Goal: Information Seeking & Learning: Check status

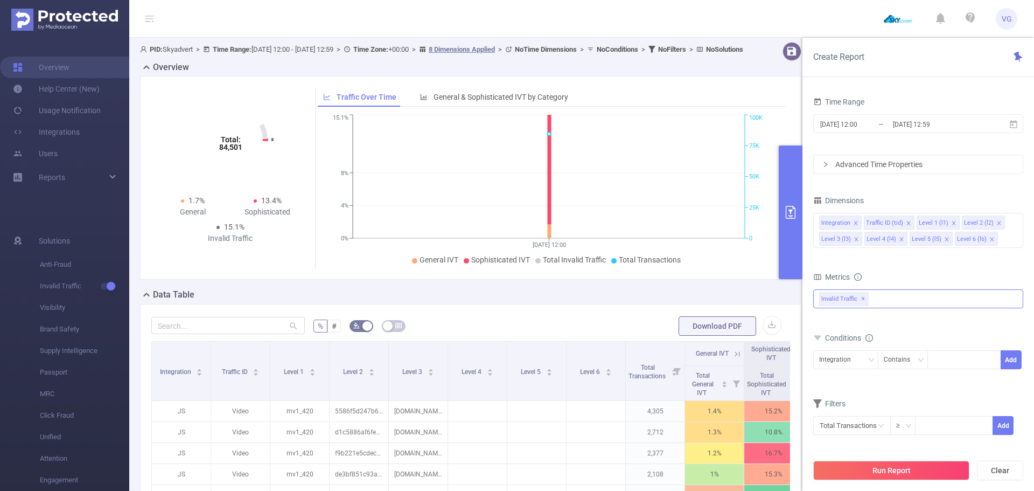
click at [882, 305] on div "Invalid Traffic ✕" at bounding box center [918, 298] width 210 height 19
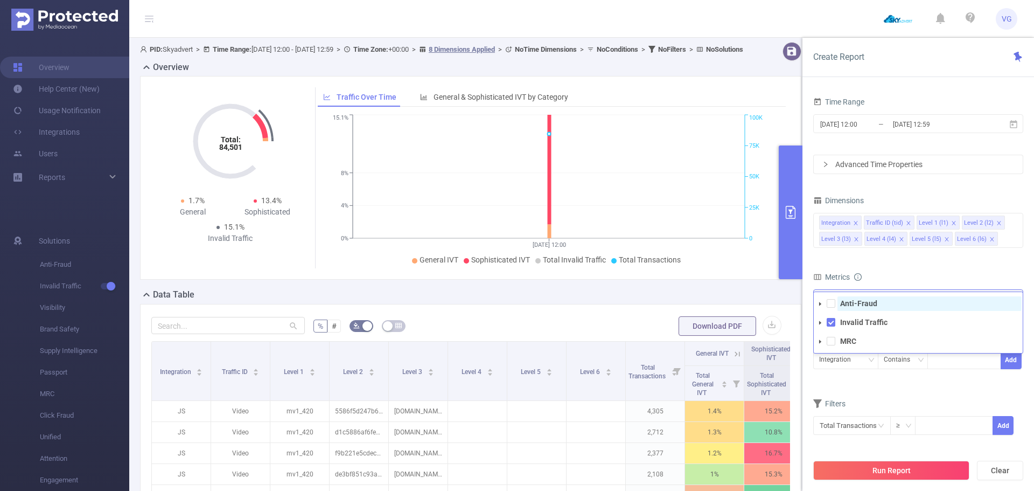
click at [880, 304] on span "Anti-Fraud" at bounding box center [929, 303] width 184 height 15
click at [896, 270] on div "Metrics" at bounding box center [918, 278] width 210 height 18
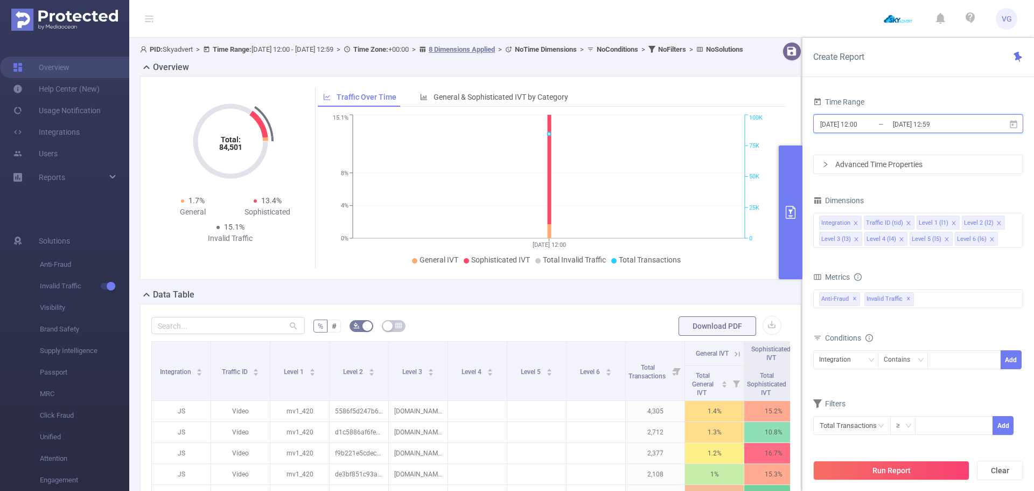
click at [1010, 128] on icon at bounding box center [1014, 125] width 10 height 10
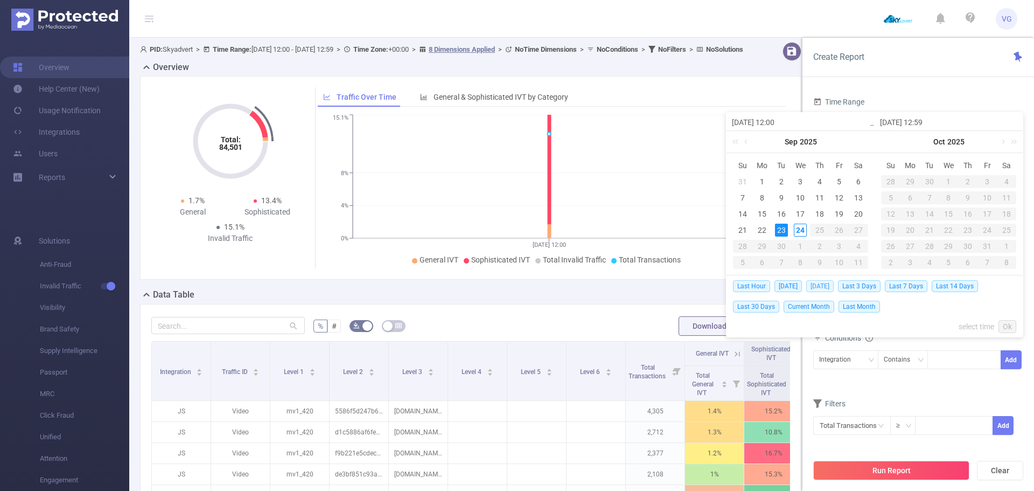
click at [807, 285] on span "[DATE]" at bounding box center [819, 286] width 27 height 12
type input "[DATE] 00:00"
type input "[DATE] 23:59"
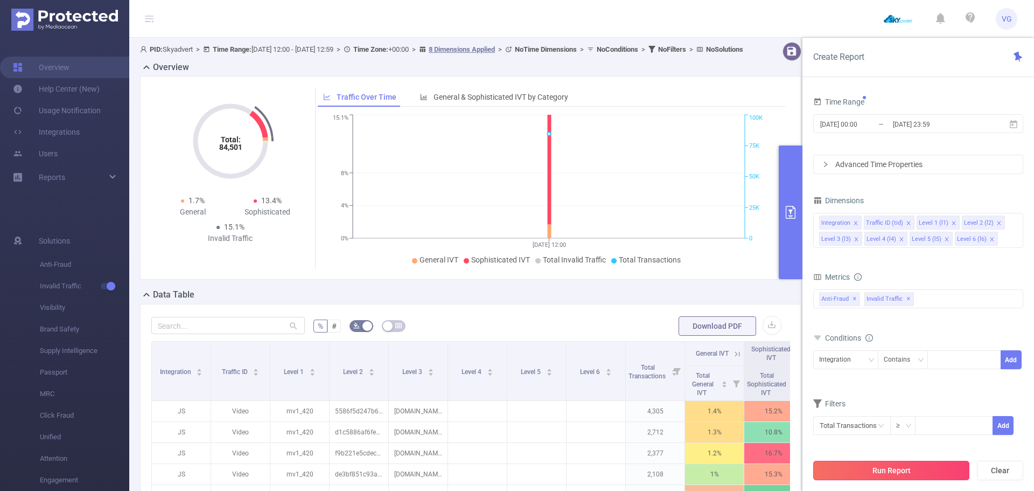
click at [858, 468] on button "Run Report" at bounding box center [891, 469] width 156 height 19
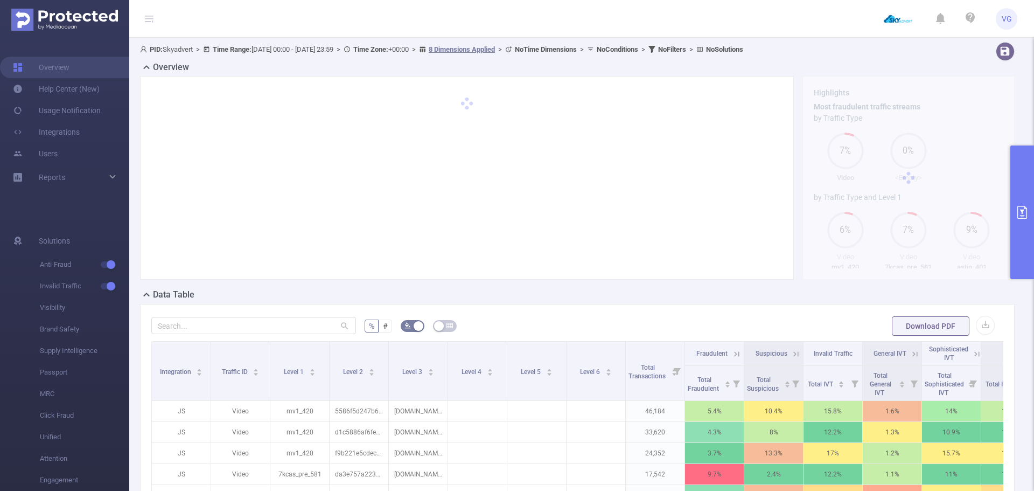
click at [1015, 207] on button "primary" at bounding box center [1022, 212] width 24 height 134
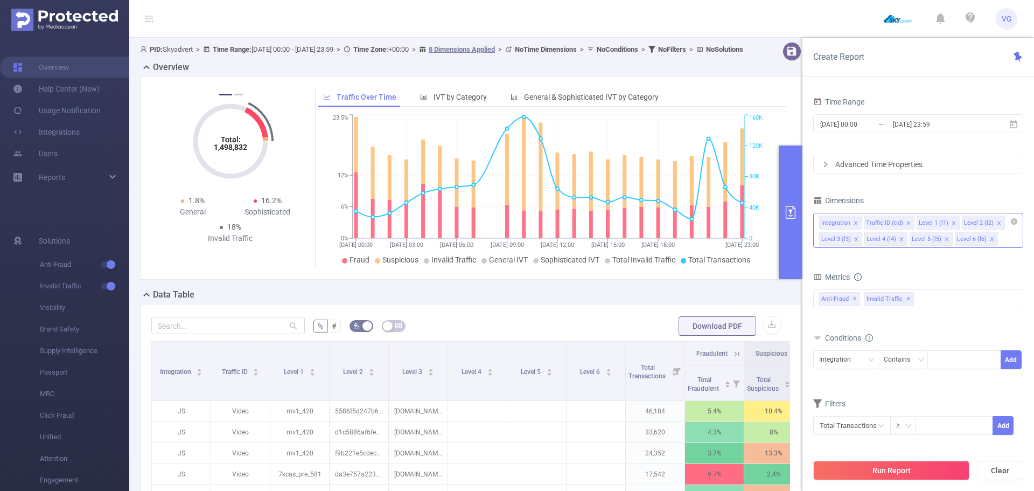
click at [857, 225] on icon "icon: close" at bounding box center [855, 223] width 5 height 6
click at [857, 225] on li "Traffic ID (tid)" at bounding box center [844, 222] width 51 height 14
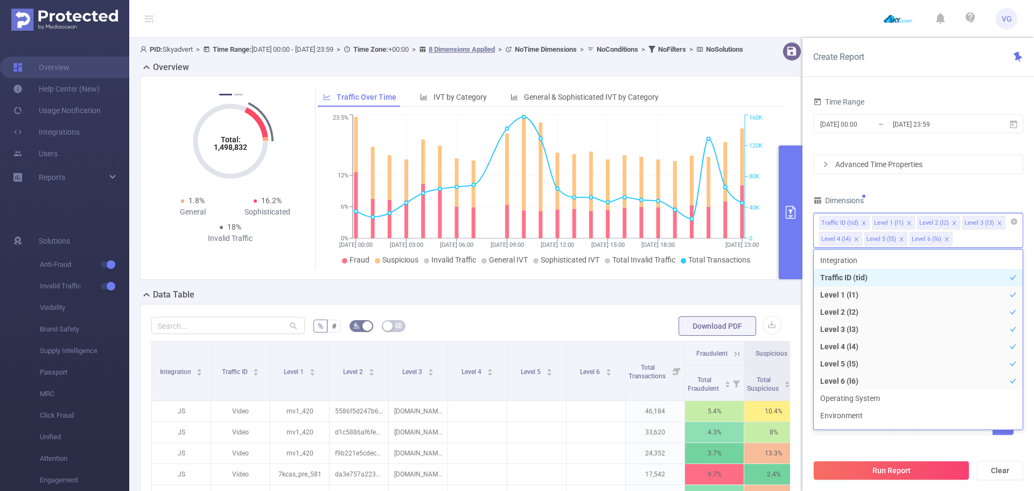
click at [861, 221] on icon "icon: close" at bounding box center [863, 222] width 5 height 5
click at [857, 221] on icon "icon: close" at bounding box center [856, 222] width 5 height 5
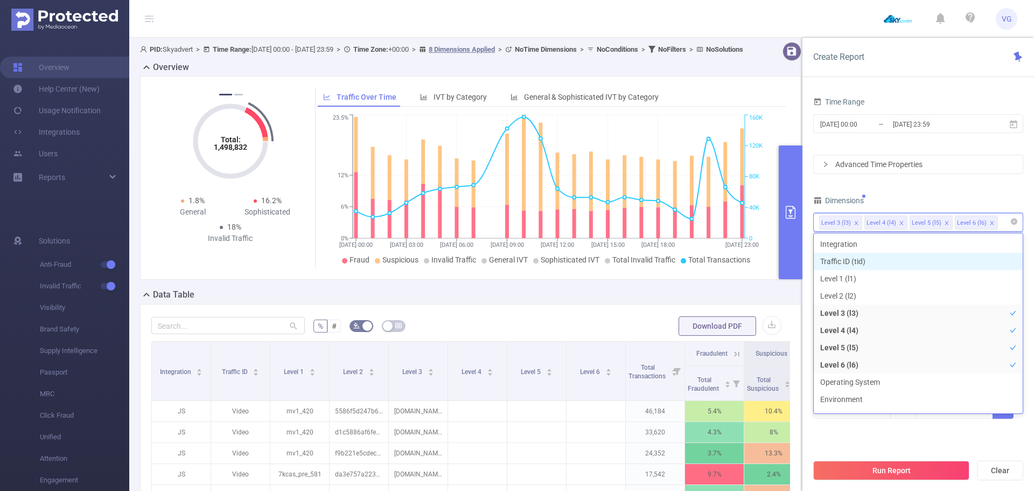
click at [899, 222] on icon "icon: close" at bounding box center [901, 222] width 5 height 5
click at [899, 201] on div "Dimensions" at bounding box center [918, 202] width 210 height 18
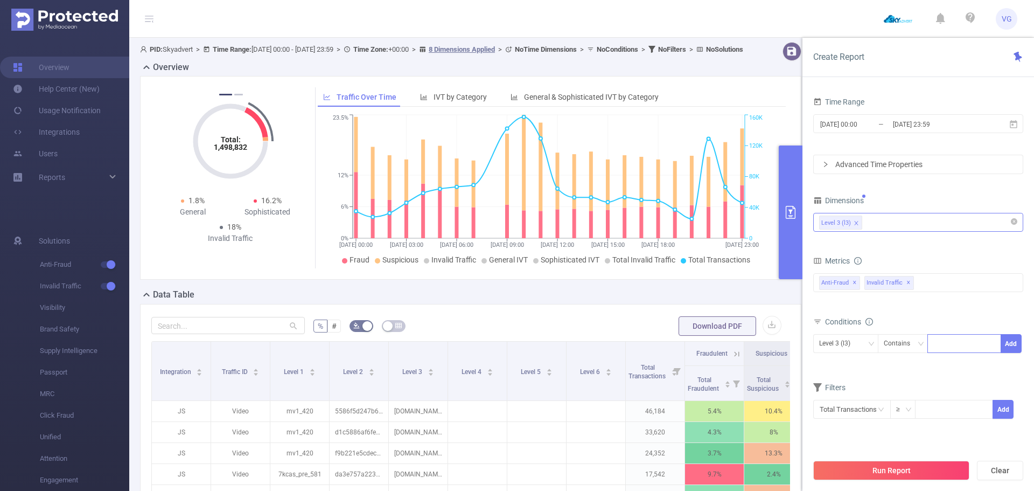
click at [941, 344] on div at bounding box center [964, 343] width 62 height 18
paste input "[DOMAIN_NAME]"
type input "[DOMAIN_NAME]"
click at [946, 360] on li "[DOMAIN_NAME]" at bounding box center [967, 363] width 81 height 17
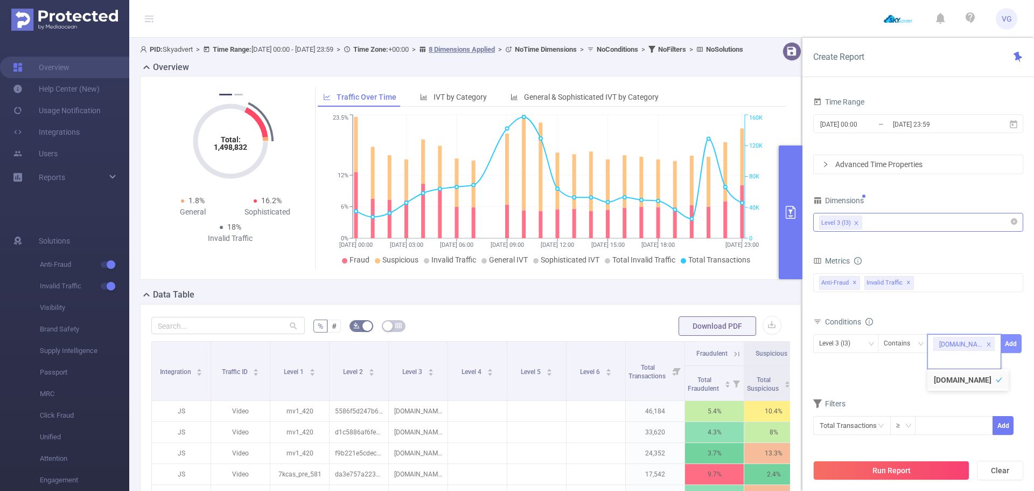
click at [1009, 342] on button "Add" at bounding box center [1011, 343] width 21 height 19
click at [886, 465] on button "Run Report" at bounding box center [891, 469] width 156 height 19
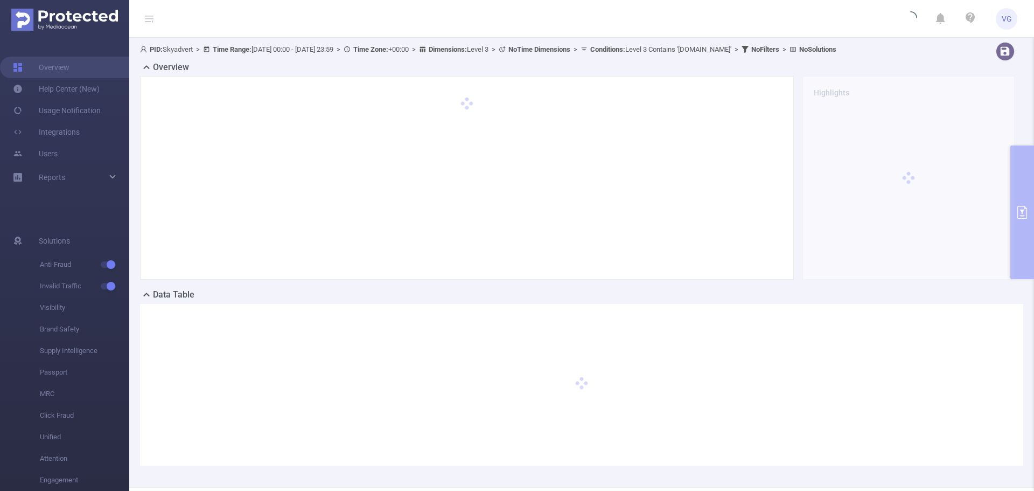
scroll to position [40, 0]
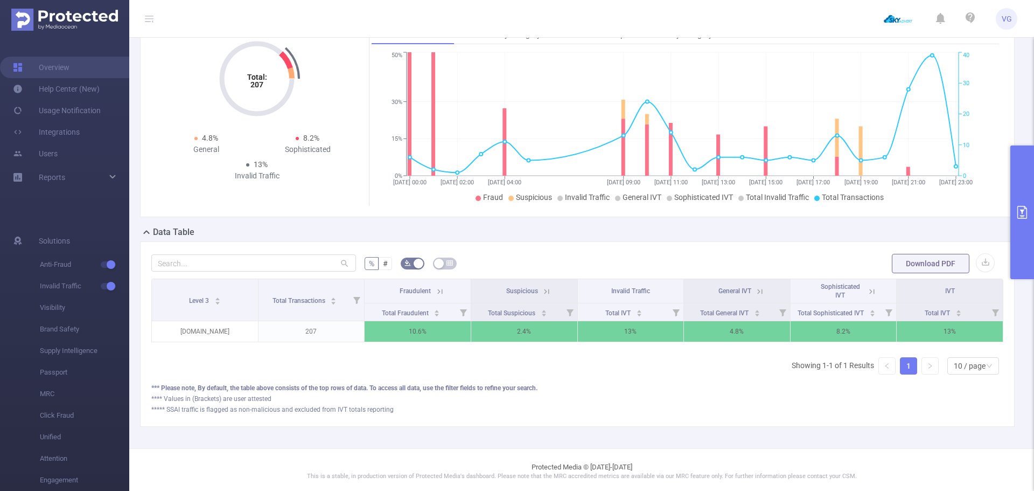
scroll to position [71, 0]
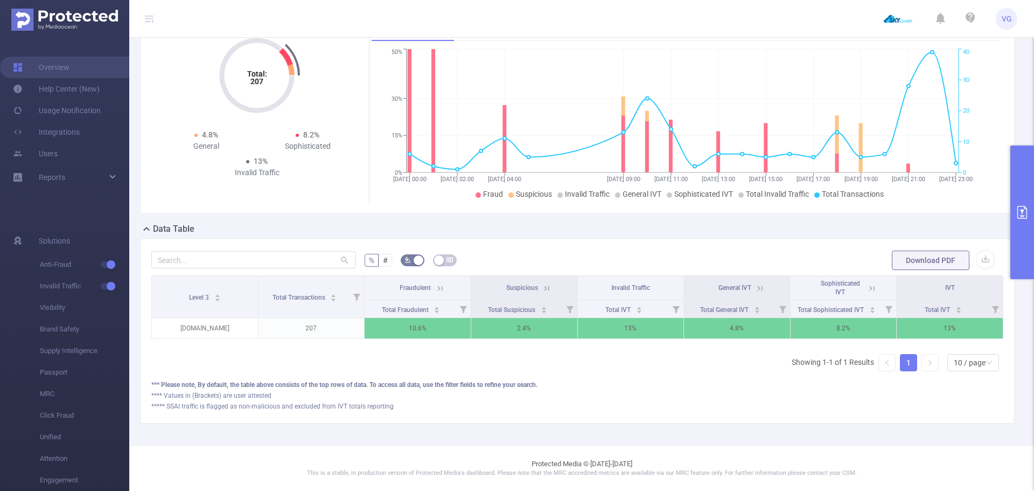
click at [440, 283] on icon at bounding box center [440, 288] width 10 height 10
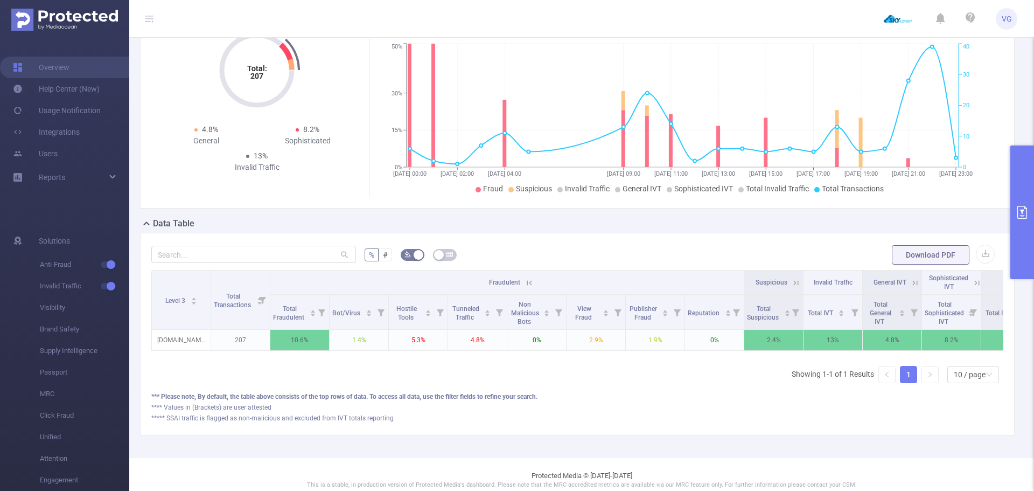
click at [527, 282] on icon at bounding box center [529, 282] width 5 height 5
